Goal: Transaction & Acquisition: Subscribe to service/newsletter

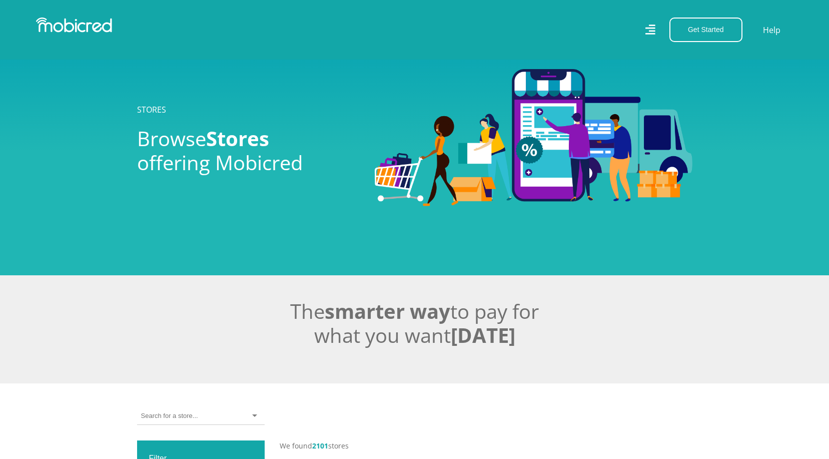
scroll to position [300, 0]
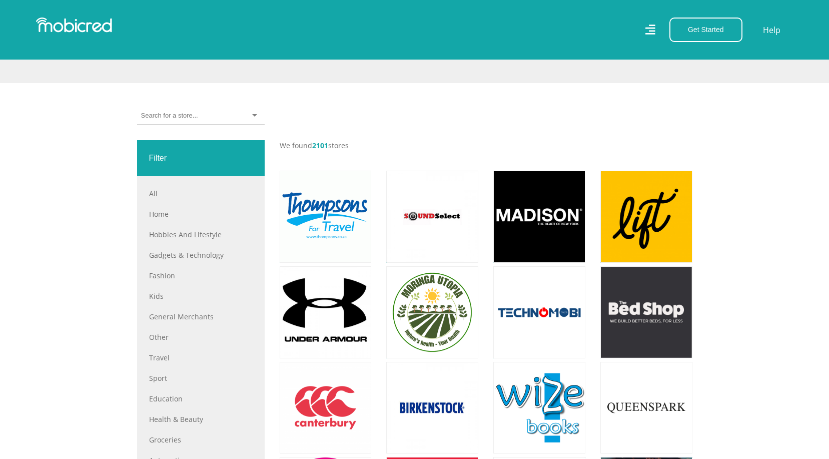
click at [177, 120] on input "select-one" at bounding box center [169, 115] width 57 height 9
type input "cake"
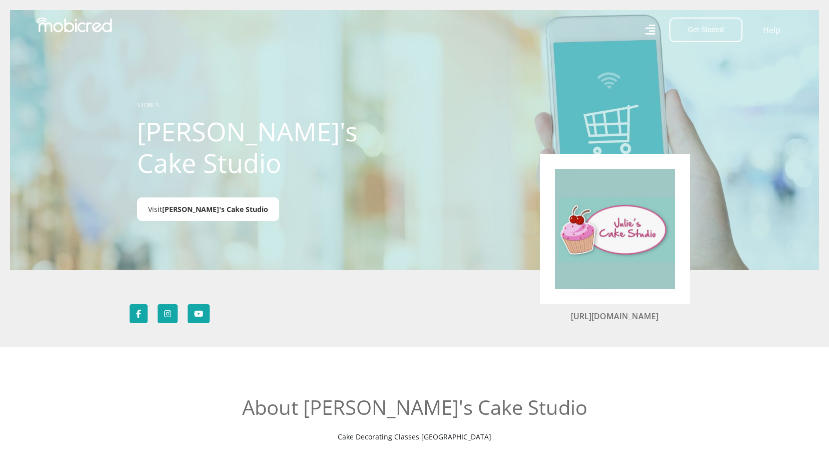
click at [174, 204] on span "Julie's Cake Studio" at bounding box center [215, 209] width 106 height 10
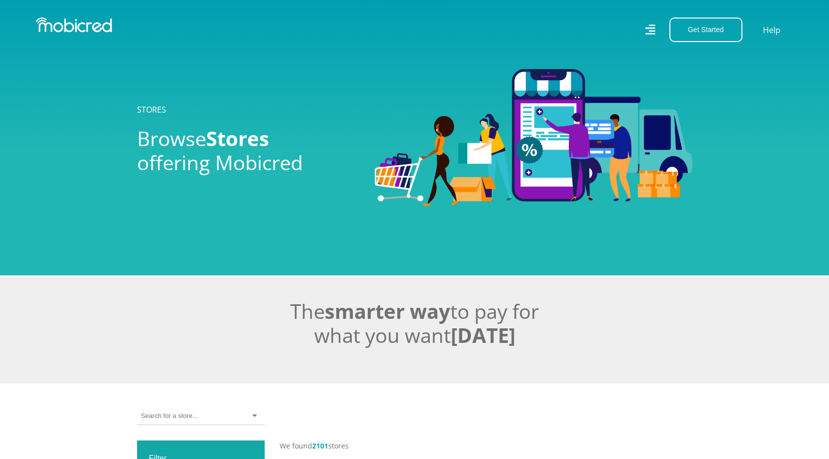
scroll to position [300, 0]
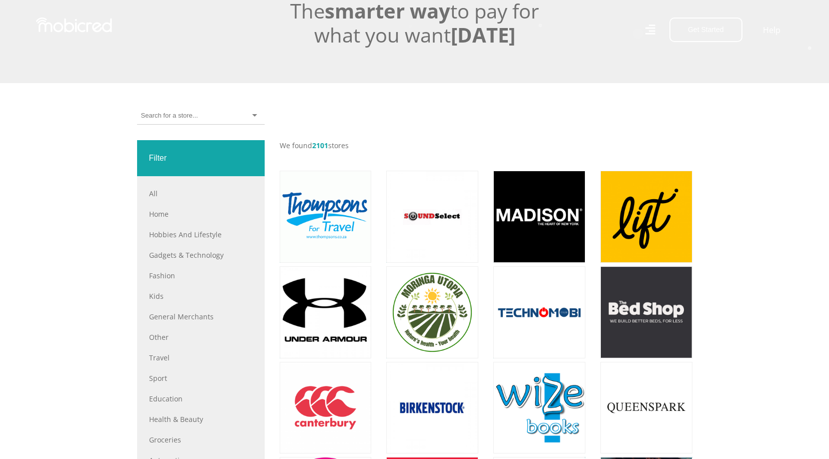
click at [202, 113] on div at bounding box center [201, 116] width 128 height 18
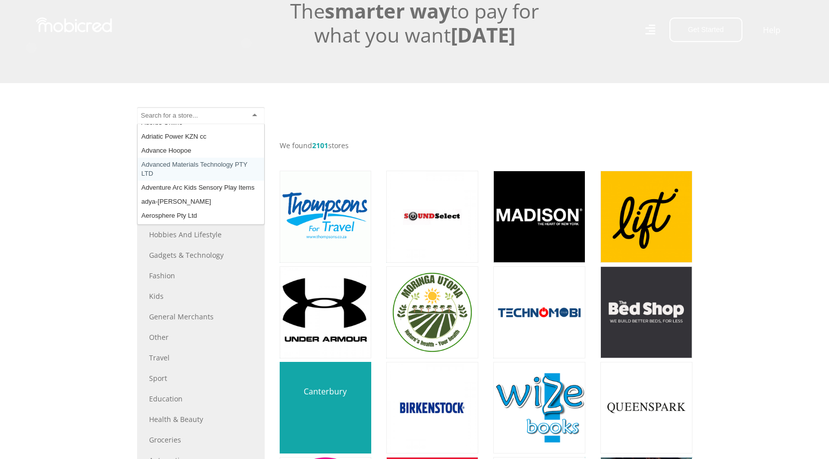
scroll to position [501, 0]
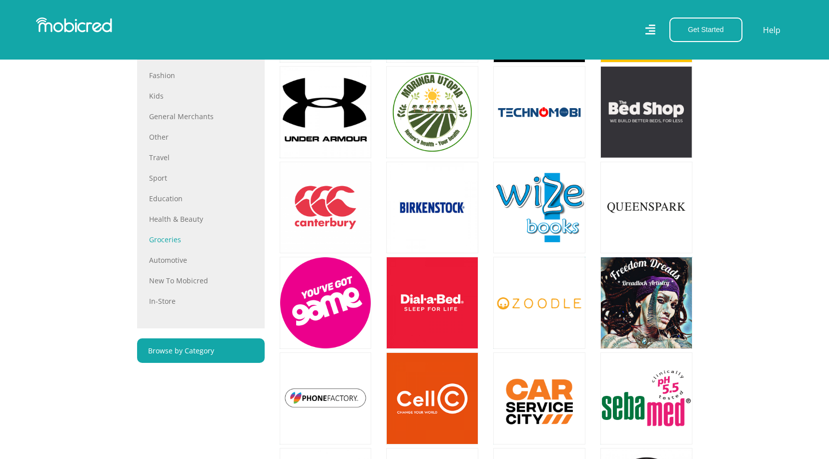
click at [169, 242] on link "Groceries" at bounding box center [201, 239] width 104 height 11
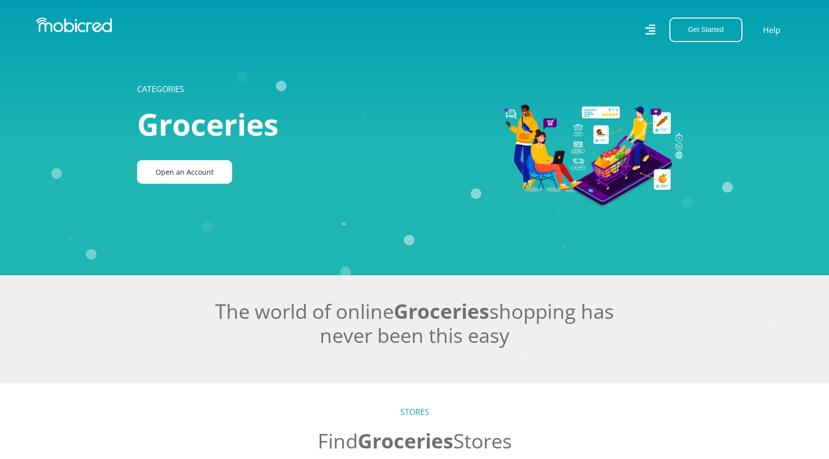
click at [169, 173] on link "Open an Account" at bounding box center [184, 172] width 95 height 24
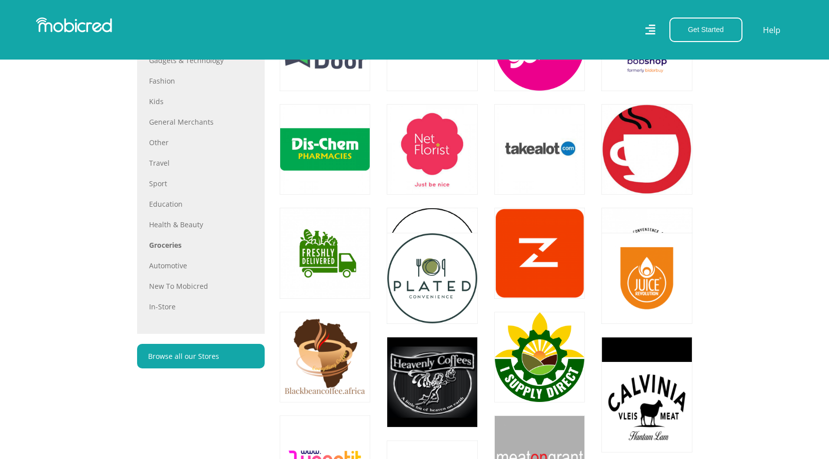
scroll to position [551, 0]
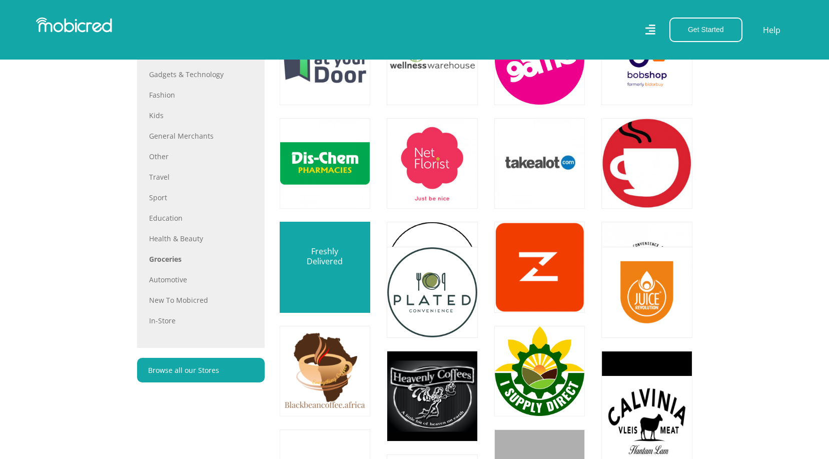
click at [321, 278] on link at bounding box center [325, 267] width 107 height 107
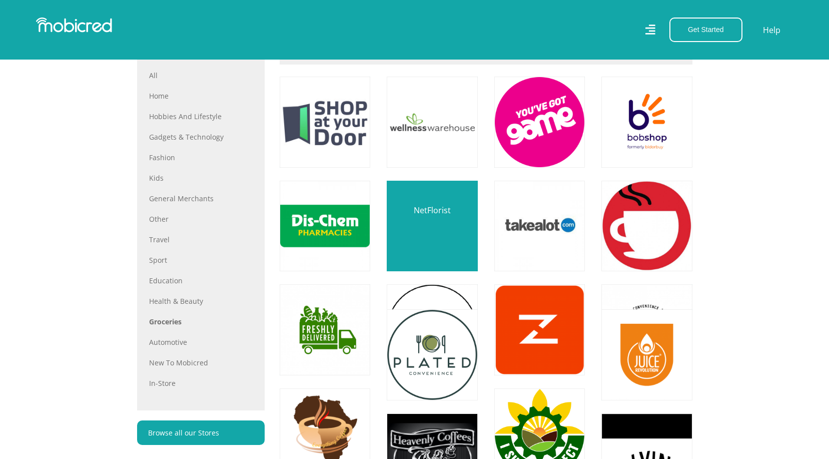
scroll to position [400, 0]
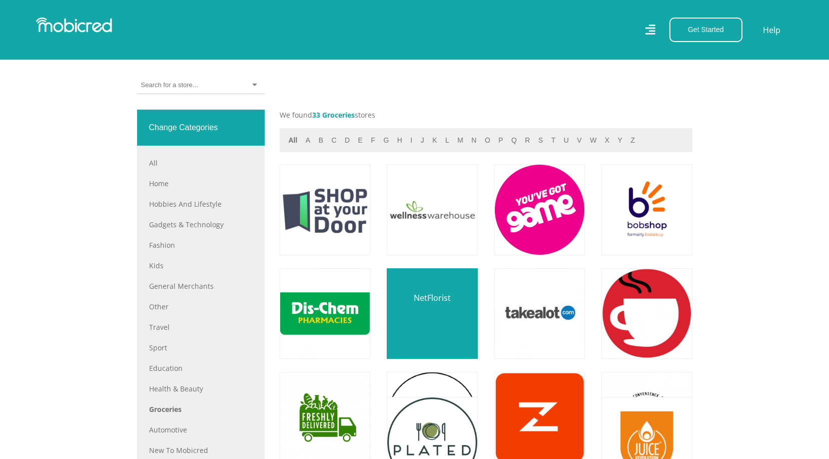
click at [442, 298] on link at bounding box center [432, 313] width 107 height 107
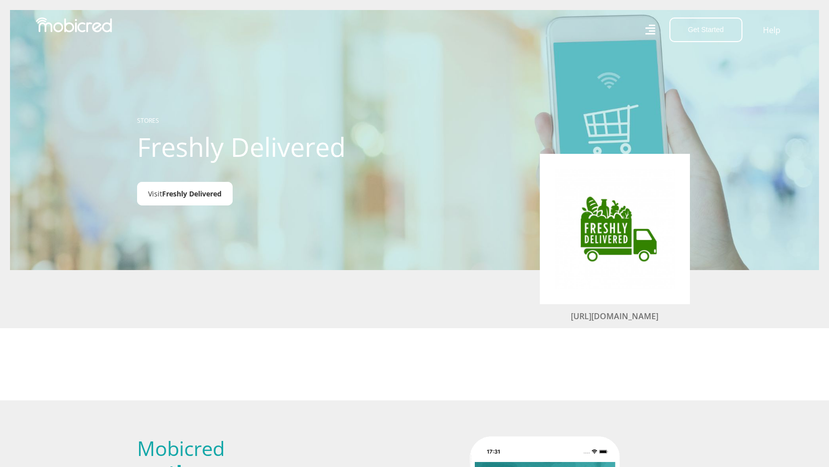
click at [202, 198] on span "Freshly Delivered" at bounding box center [192, 194] width 60 height 10
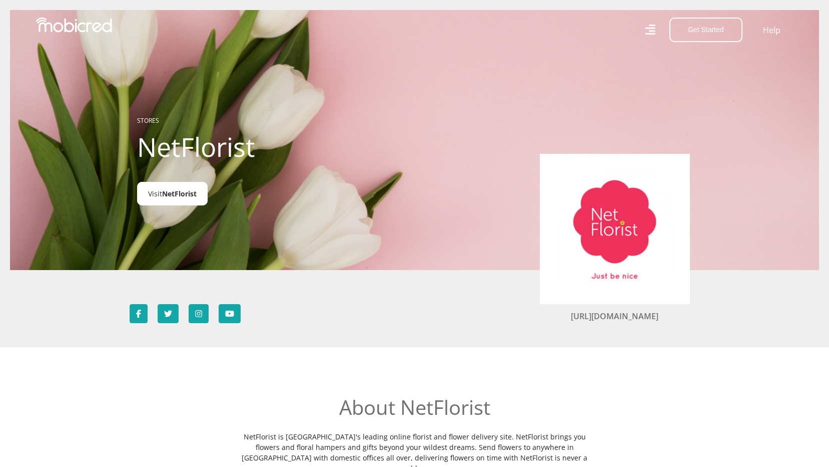
click at [173, 190] on span "NetFlorist" at bounding box center [179, 194] width 35 height 10
